Goal: Browse casually: Explore the website without a specific task or goal

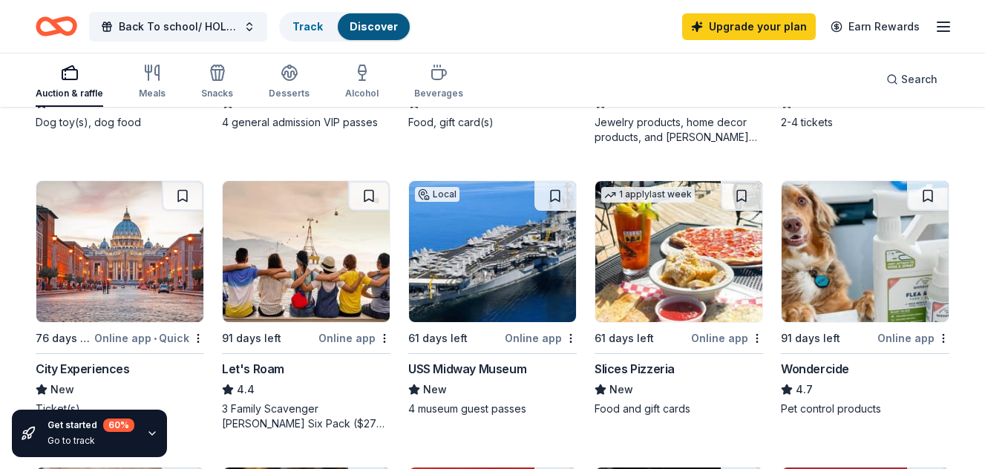
scroll to position [665, 0]
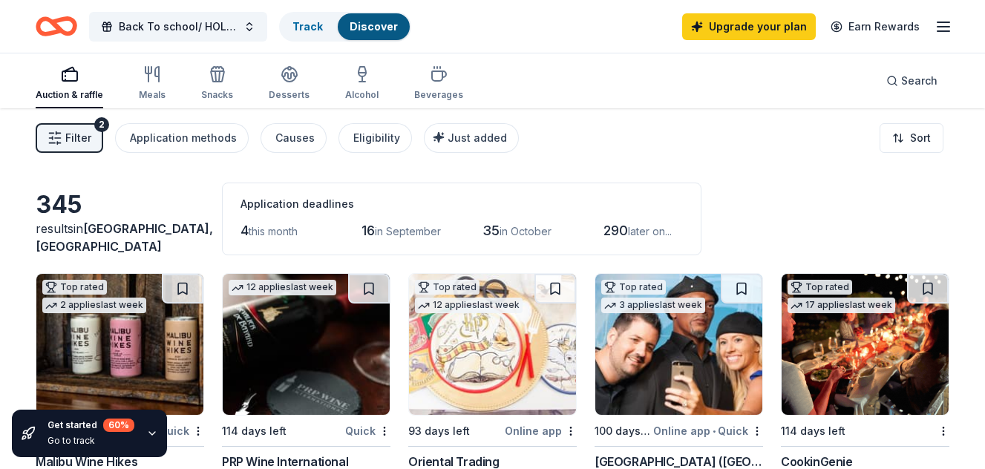
click at [36, 76] on div "button" at bounding box center [70, 74] width 68 height 18
